Goal: Book appointment/travel/reservation

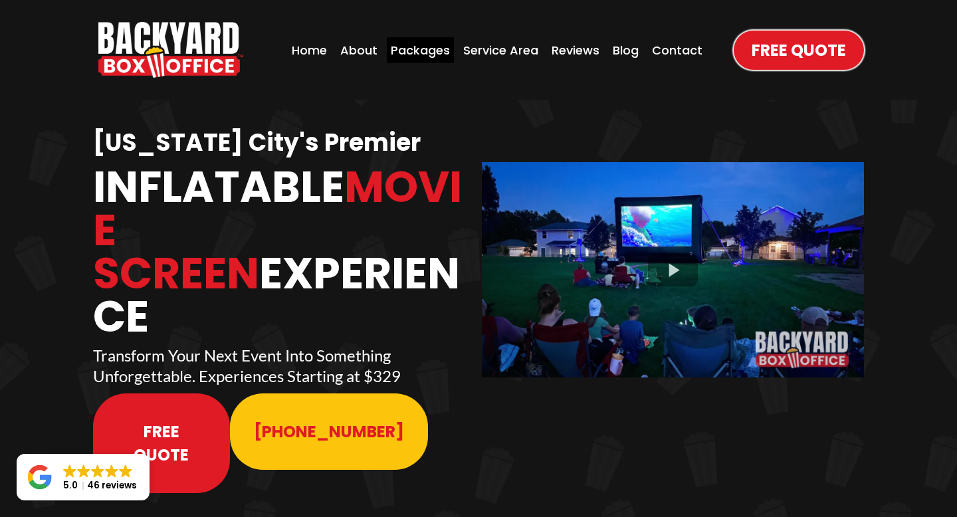
click at [418, 45] on div "Packages" at bounding box center [420, 50] width 67 height 26
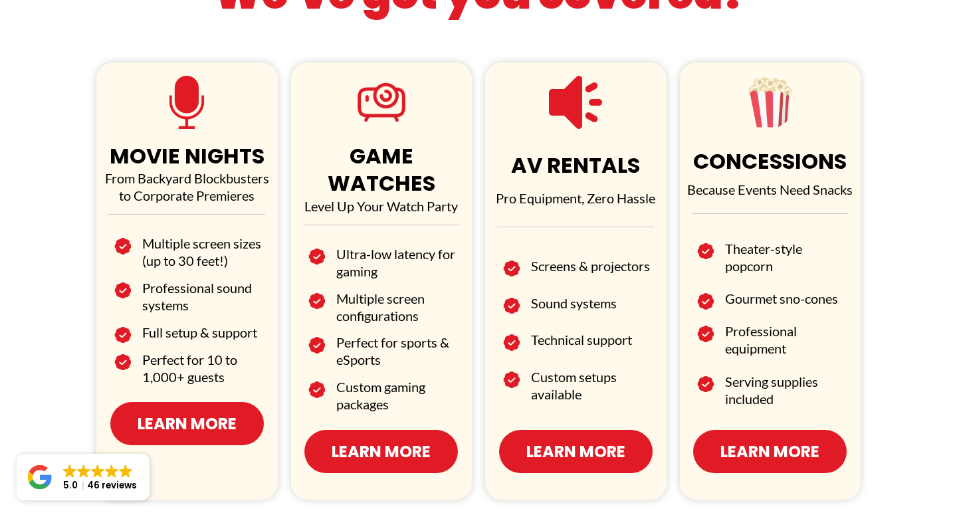
scroll to position [769, 0]
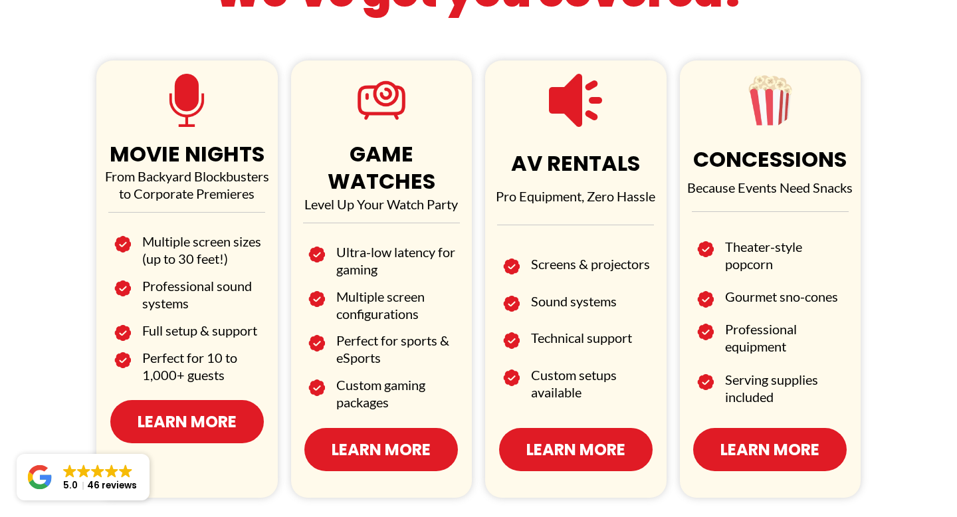
click at [203, 427] on span "Learn More" at bounding box center [187, 421] width 99 height 23
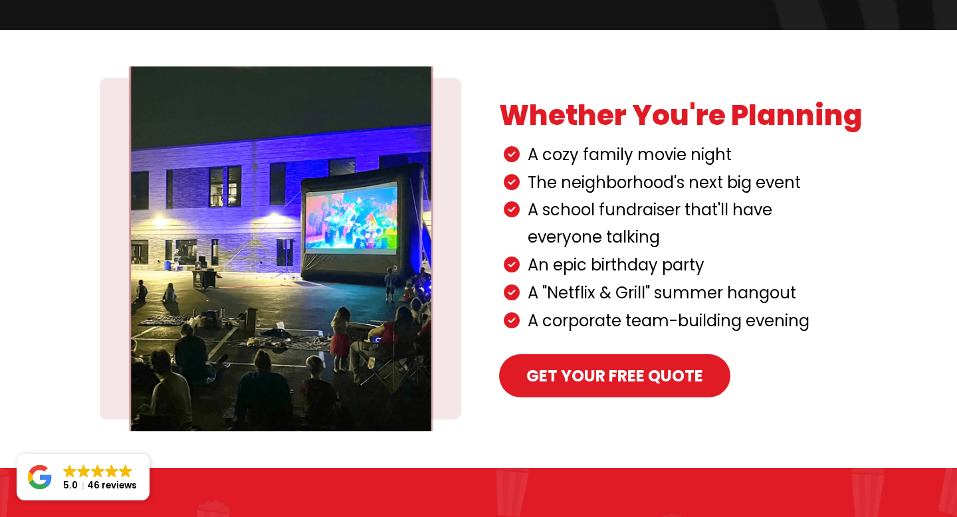
scroll to position [503, 0]
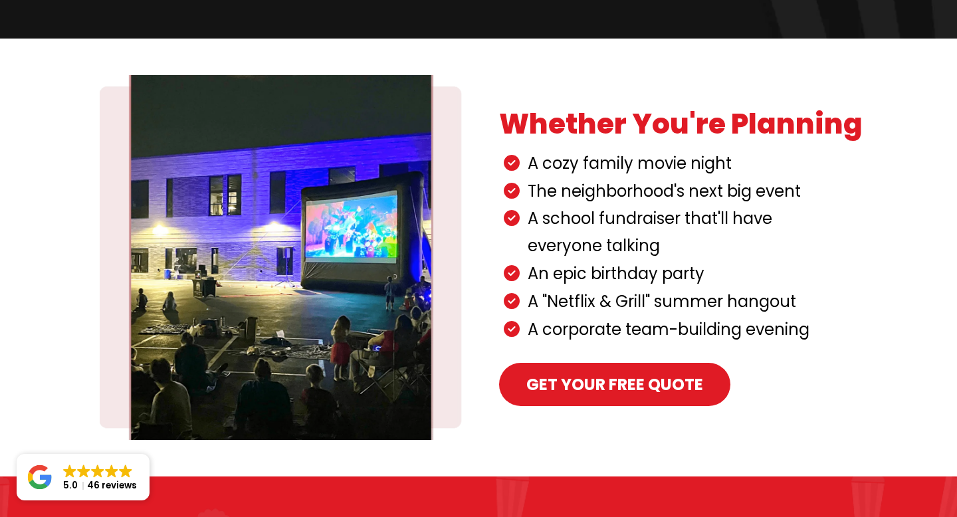
click at [573, 373] on span "Get your Free Quote" at bounding box center [614, 384] width 177 height 23
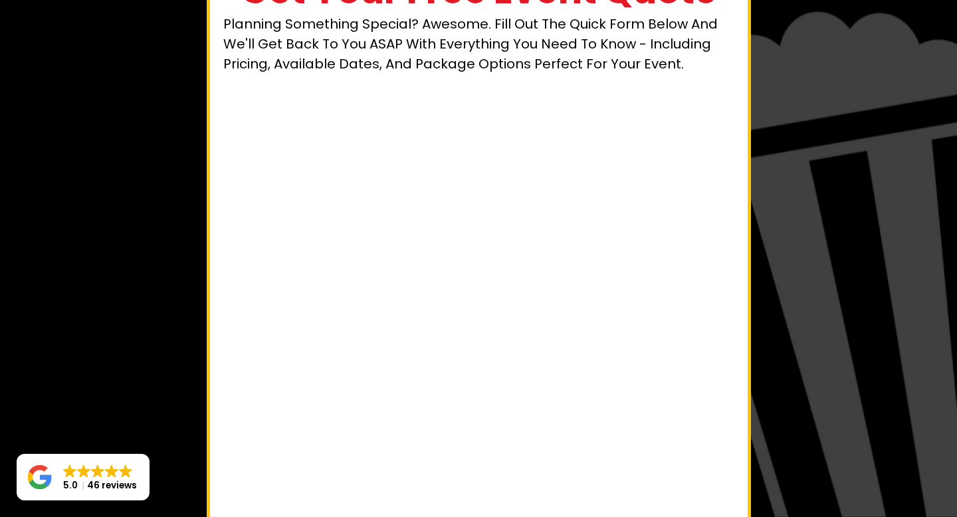
scroll to position [124, 0]
